Goal: Information Seeking & Learning: Learn about a topic

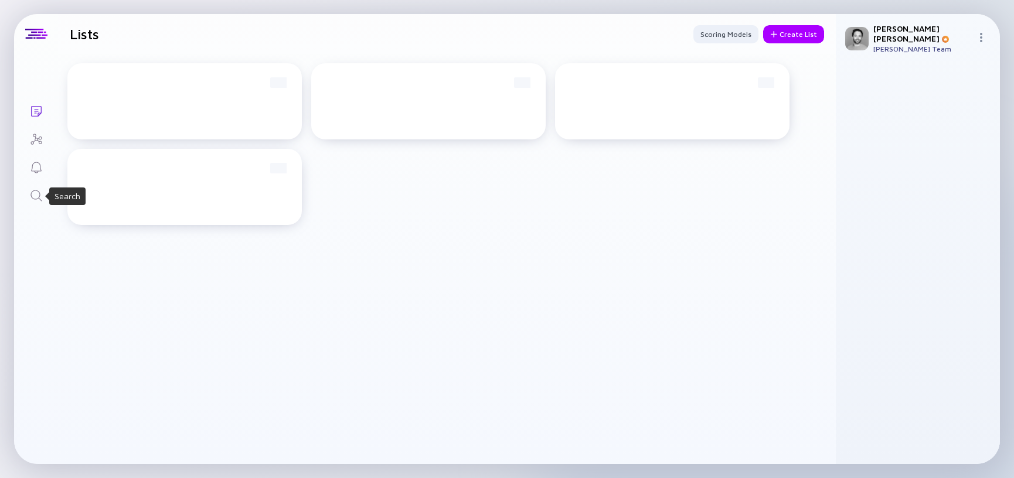
click at [33, 200] on icon "Search" at bounding box center [36, 196] width 14 height 14
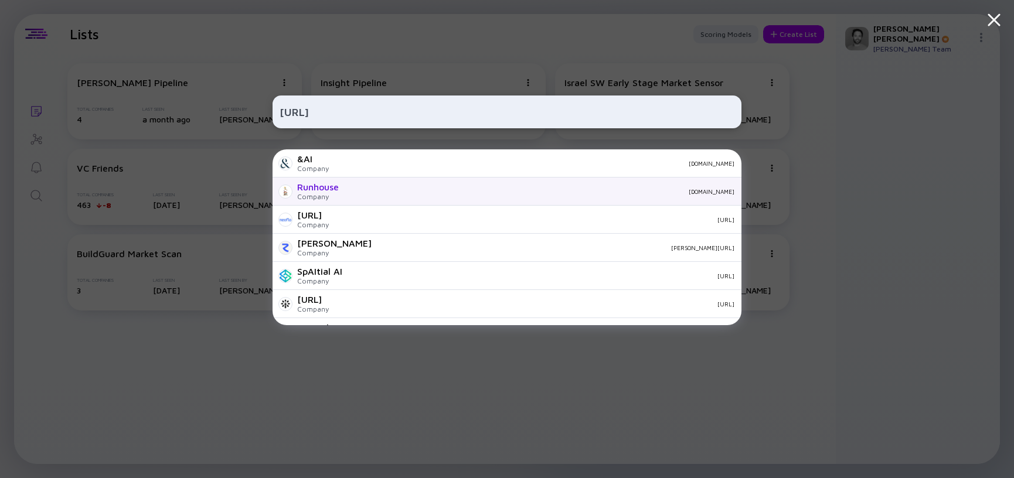
type input "[URL]"
click at [364, 191] on div "[DOMAIN_NAME]" at bounding box center [541, 191] width 386 height 7
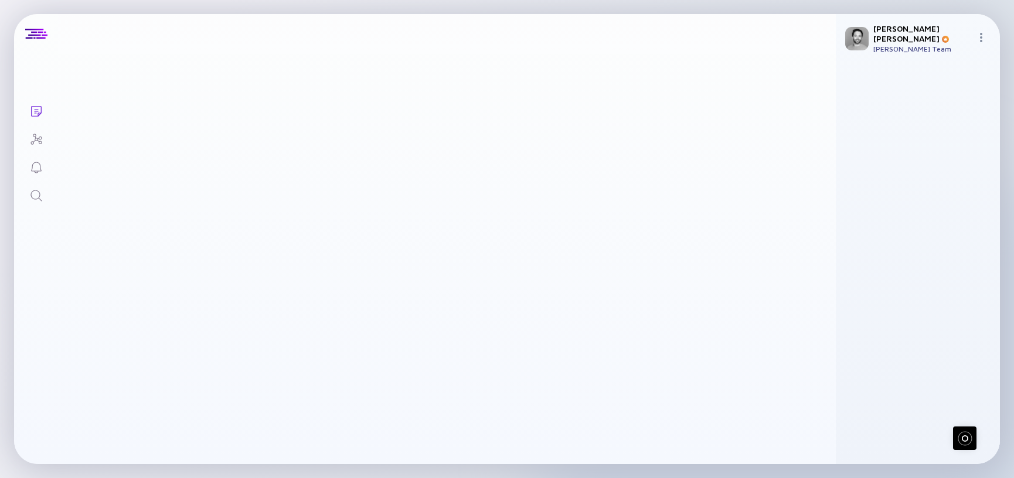
click at [180, 4] on div "Lists Lists Scoring Models Create List [PERSON_NAME] Pipeline Total Companies 4…" at bounding box center [507, 239] width 1014 height 478
click at [37, 187] on link "Search" at bounding box center [36, 195] width 44 height 28
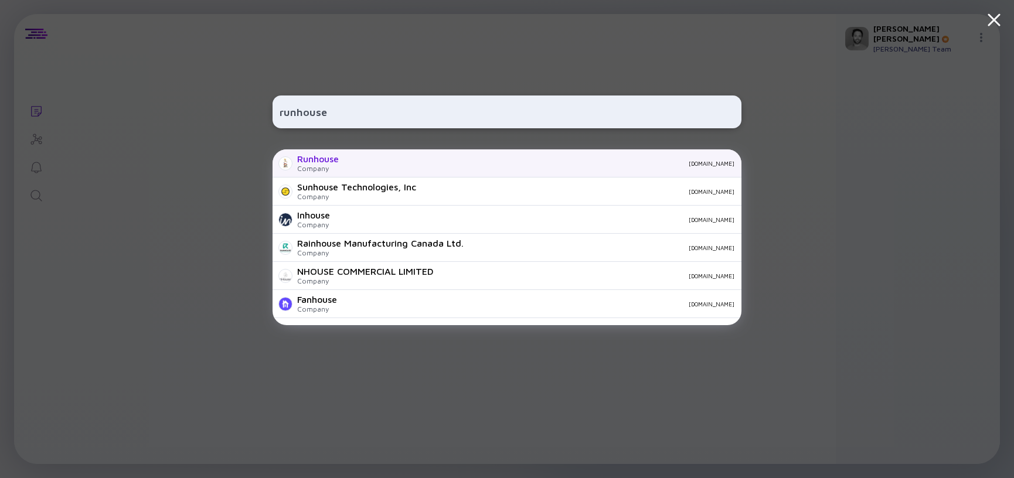
type input "runhouse"
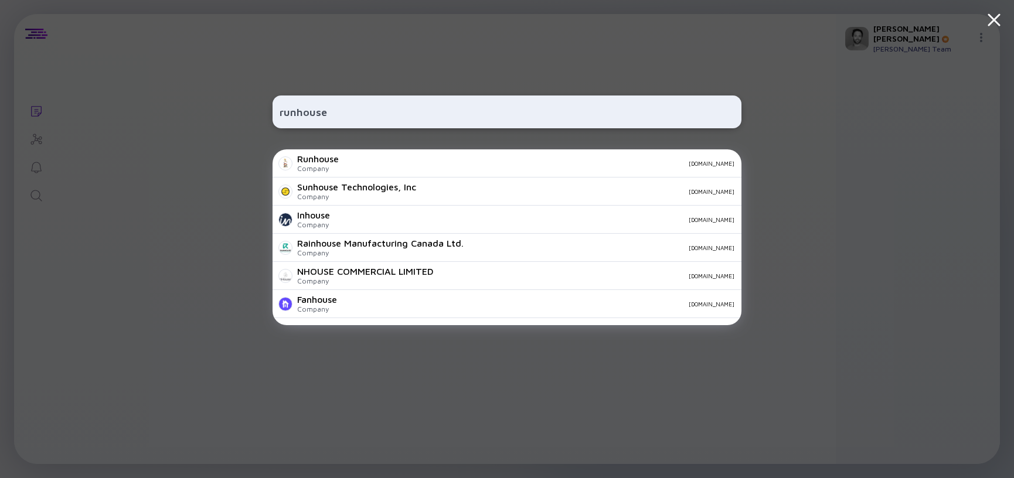
click at [327, 167] on div "Company" at bounding box center [318, 168] width 42 height 9
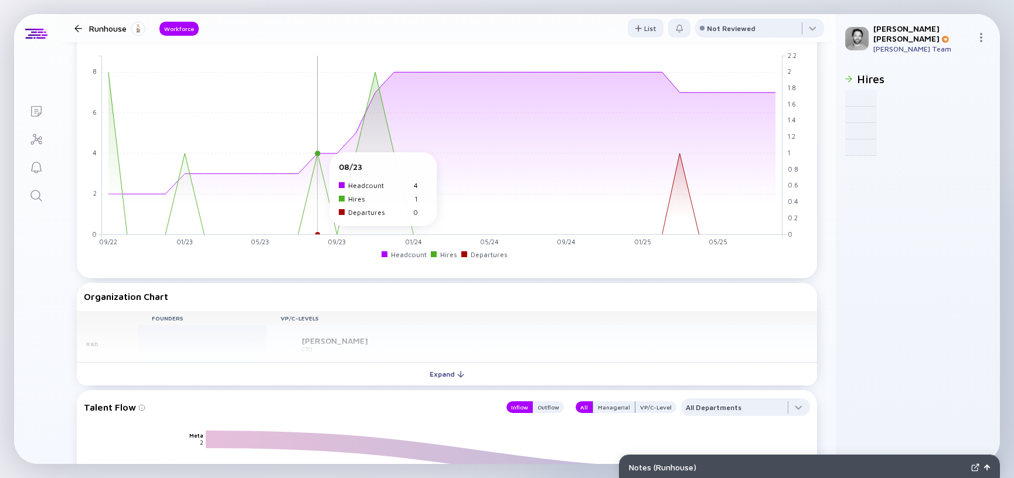
scroll to position [753, 0]
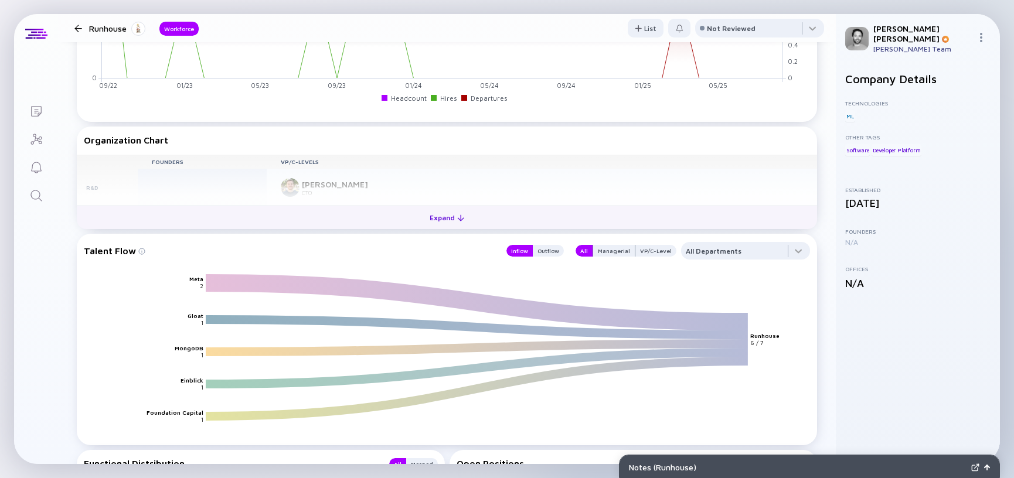
click at [463, 222] on div "Expand" at bounding box center [447, 218] width 49 height 18
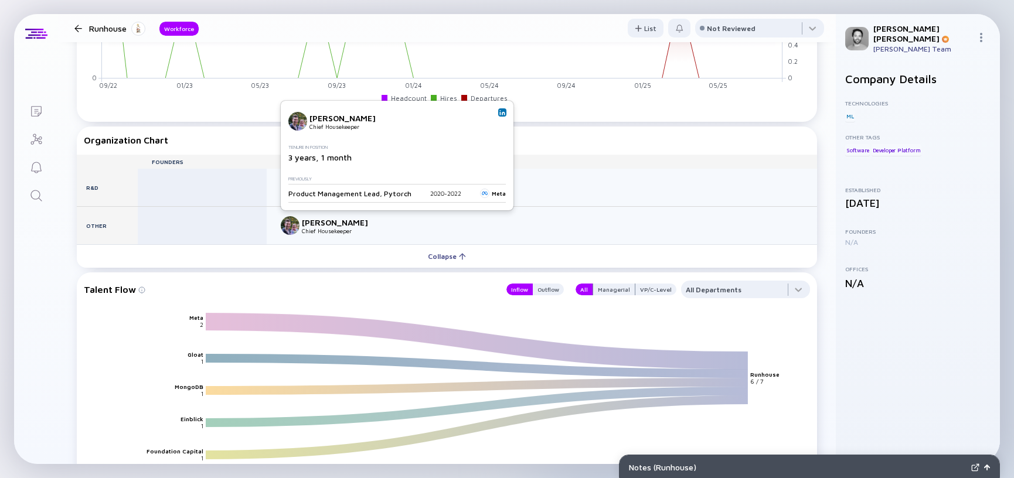
click at [500, 114] on img at bounding box center [503, 113] width 6 height 6
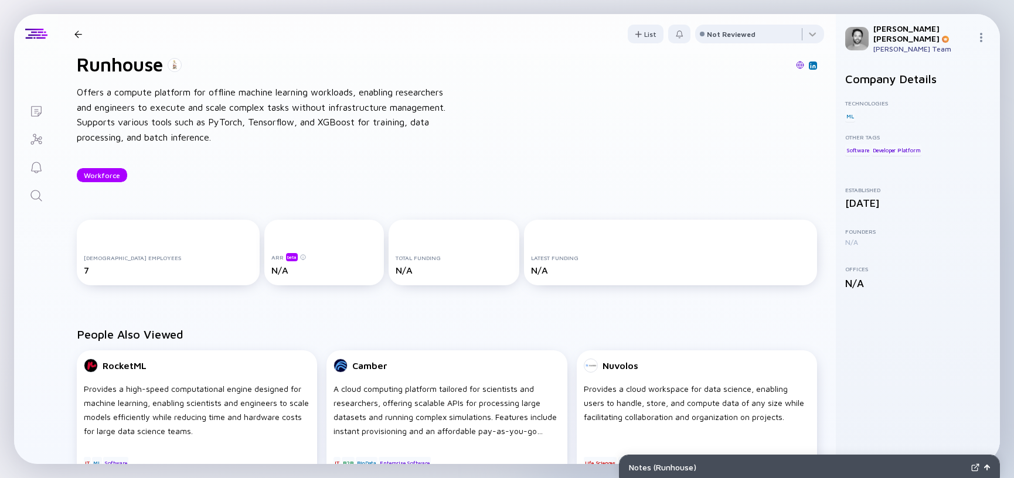
scroll to position [0, 0]
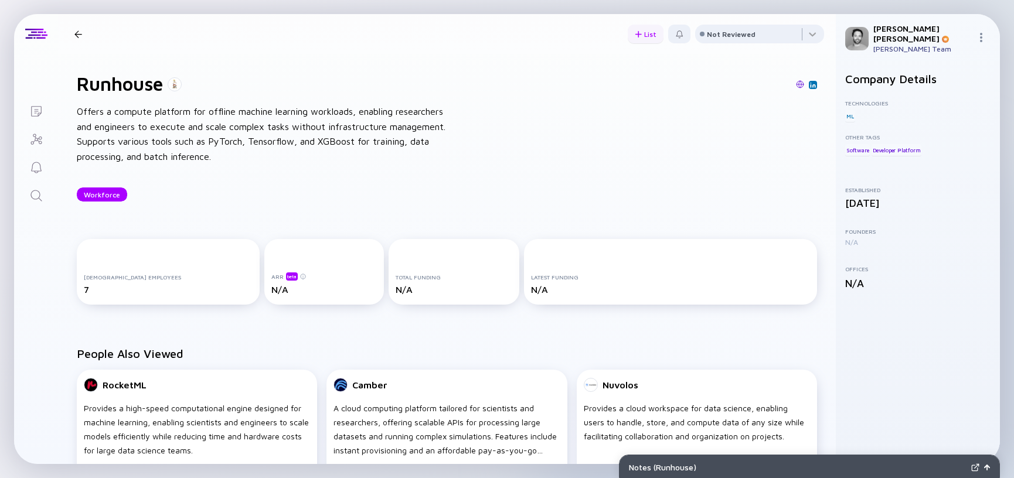
click at [646, 35] on div "List" at bounding box center [646, 34] width 36 height 18
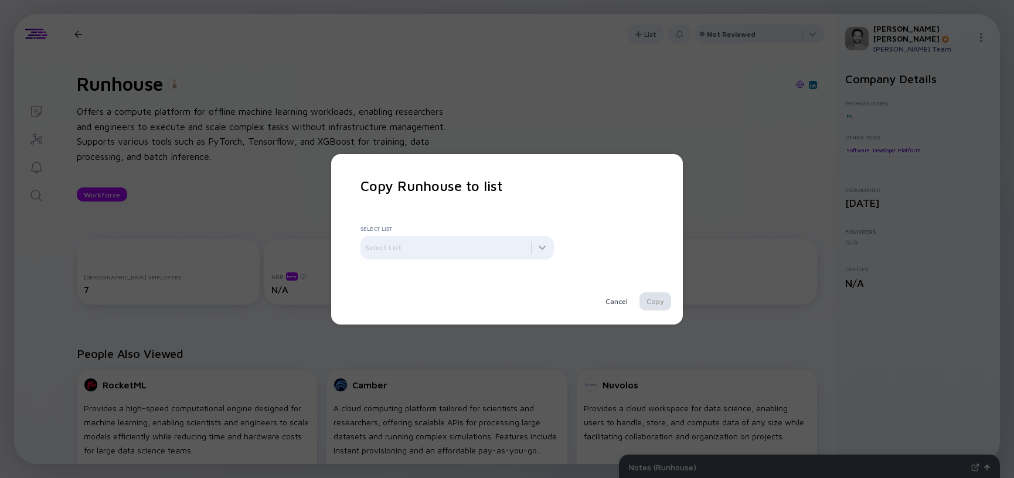
drag, startPoint x: 617, startPoint y: 301, endPoint x: 596, endPoint y: 298, distance: 20.7
click at [617, 301] on div "Cancel" at bounding box center [617, 302] width 36 height 18
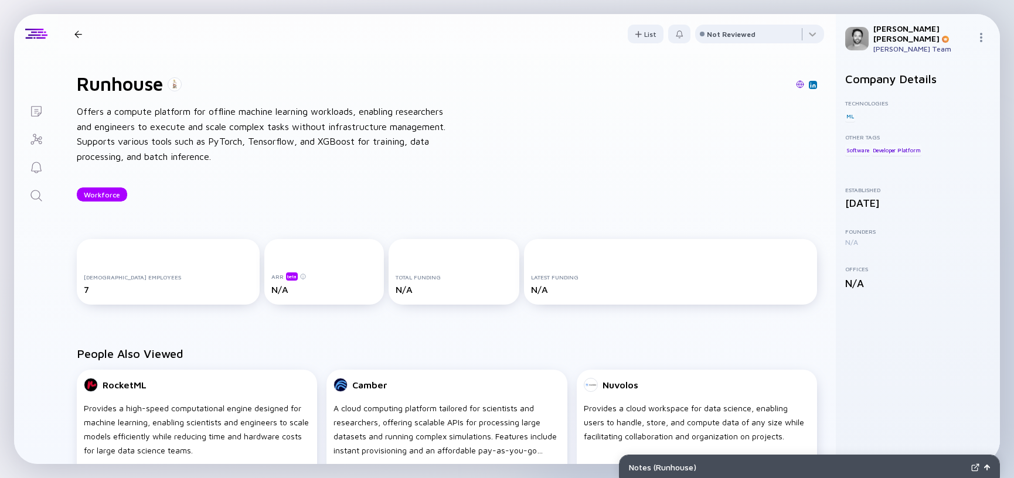
click at [78, 33] on div at bounding box center [78, 34] width 8 height 8
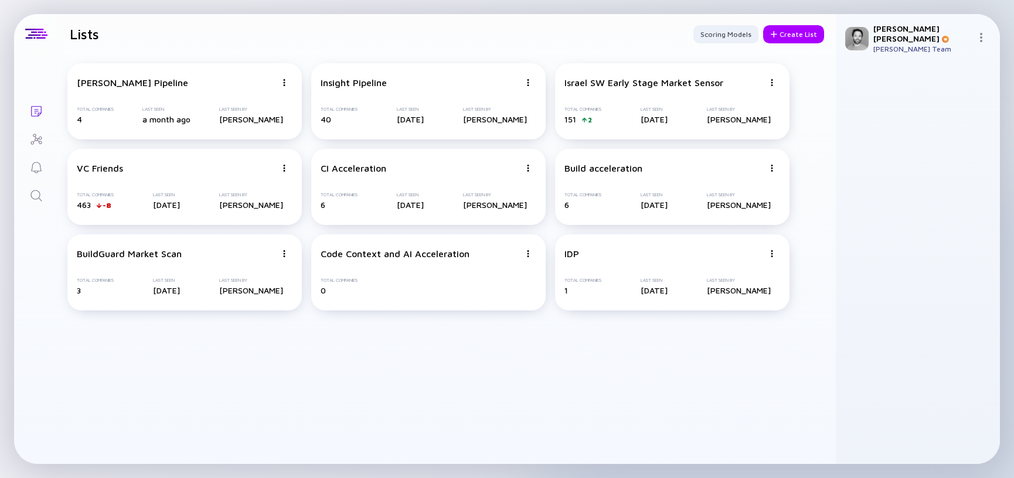
click at [33, 197] on icon "Search" at bounding box center [36, 196] width 14 height 14
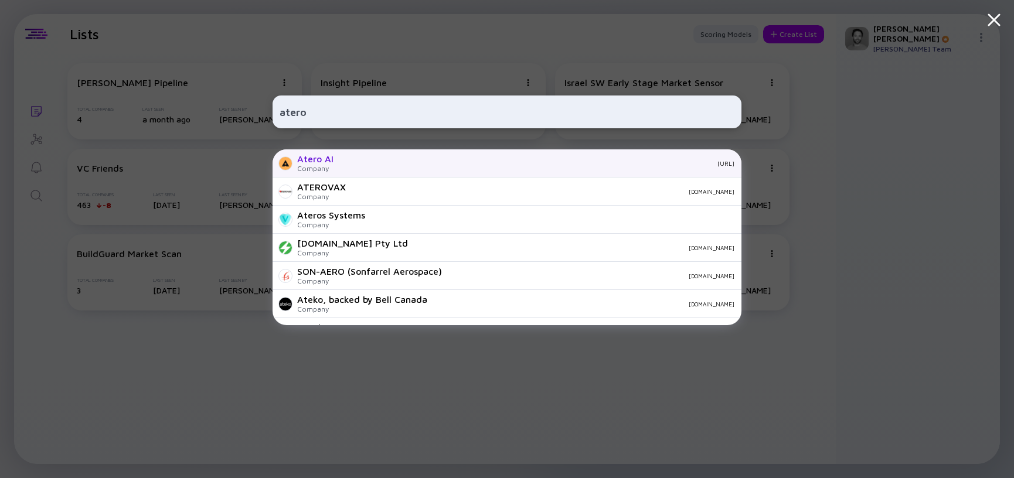
type input "atero"
click at [345, 165] on div "[URL]" at bounding box center [539, 163] width 392 height 7
